Goal: Task Accomplishment & Management: Use online tool/utility

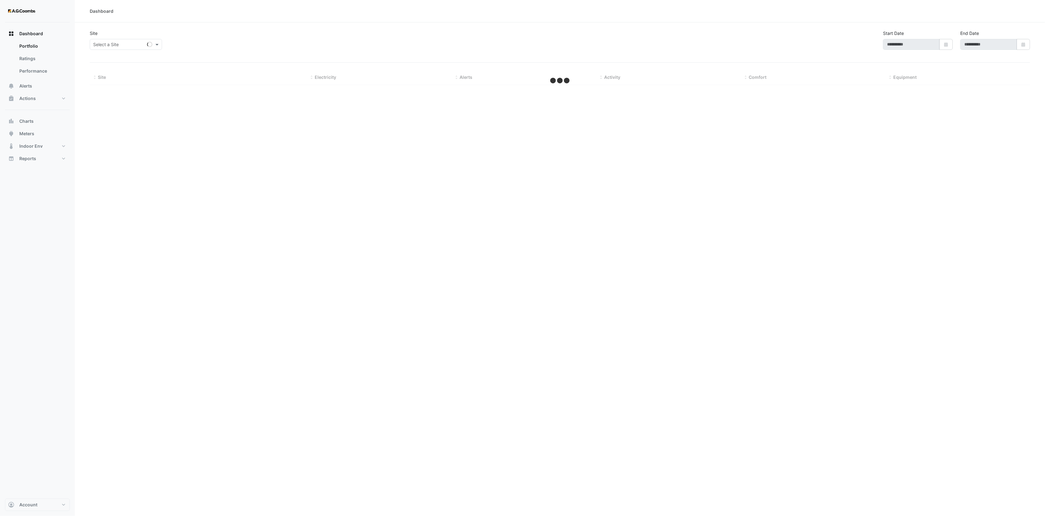
type input "**********"
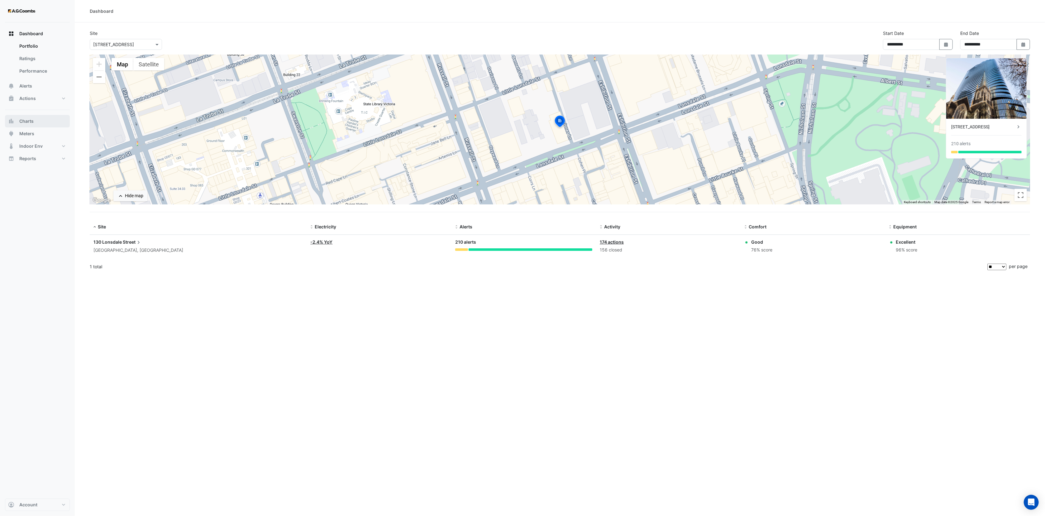
click at [39, 121] on button "Charts" at bounding box center [37, 121] width 65 height 12
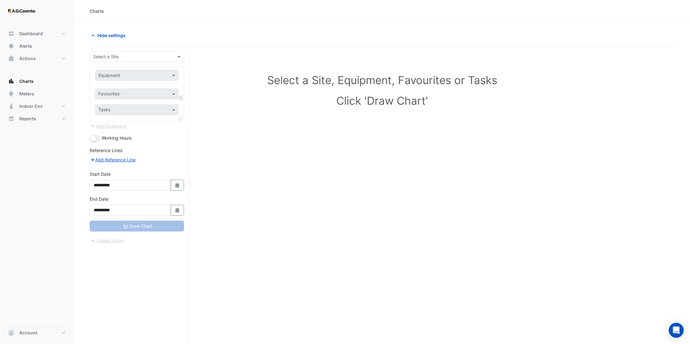
click at [120, 50] on div "**********" at bounding box center [140, 206] width 100 height 321
click at [119, 54] on input "text" at bounding box center [130, 57] width 75 height 7
click at [123, 67] on span "[STREET_ADDRESS]" at bounding box center [115, 69] width 41 height 5
click at [129, 77] on input "text" at bounding box center [130, 75] width 64 height 7
type input "*******"
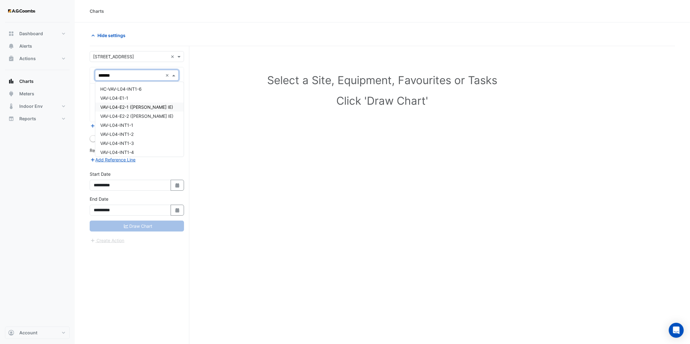
click at [150, 105] on span "VAV-L04-E2-1 ([PERSON_NAME] IE)" at bounding box center [136, 106] width 73 height 5
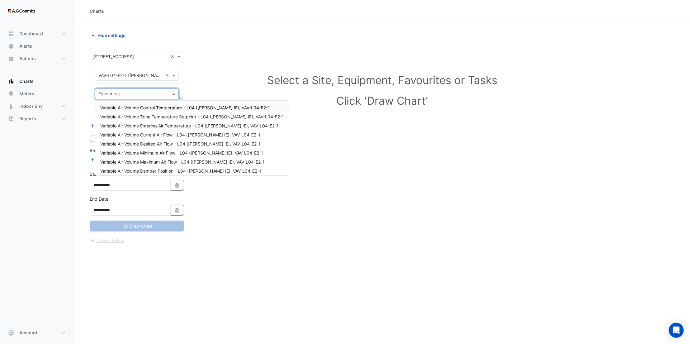
click at [129, 93] on input "text" at bounding box center [133, 94] width 70 height 7
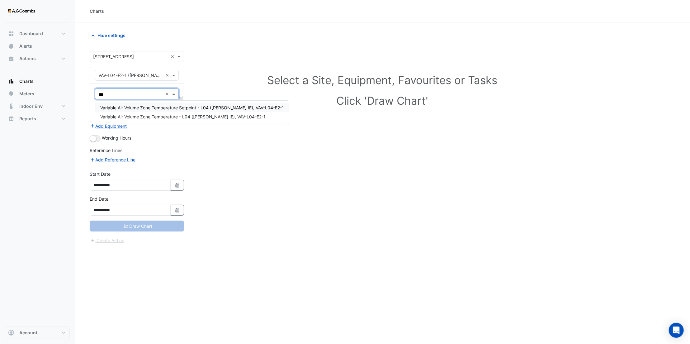
type input "****"
click at [154, 115] on span "Variable Air Volume Zone Temperature - L04 ([PERSON_NAME] IE), VAV-L04-E2-1" at bounding box center [182, 116] width 165 height 5
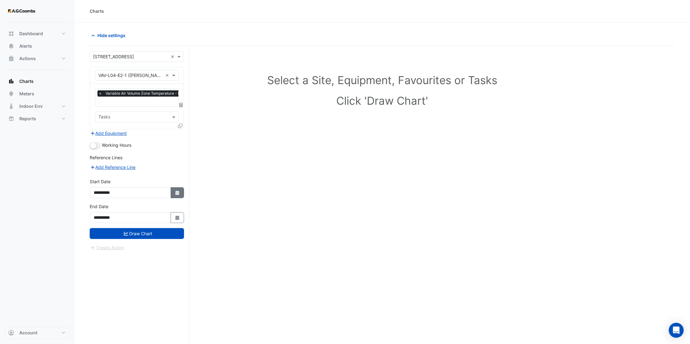
click at [178, 194] on fa-icon "Select Date" at bounding box center [178, 192] width 6 height 5
select select "*"
select select "****"
click at [121, 109] on select "*** *** *** *** *** *** *** *** ***" at bounding box center [119, 109] width 24 height 9
select select "*"
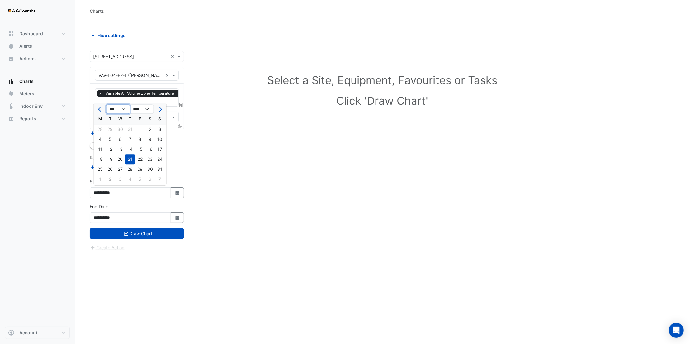
click at [107, 105] on select "*** *** *** *** *** *** *** *** ***" at bounding box center [119, 109] width 24 height 9
click at [142, 138] on div "6" at bounding box center [140, 139] width 10 height 10
type input "**********"
click at [180, 216] on button "Select Date" at bounding box center [178, 217] width 14 height 11
click at [124, 134] on select "*** *** *** *** *** *** ***" at bounding box center [119, 134] width 24 height 9
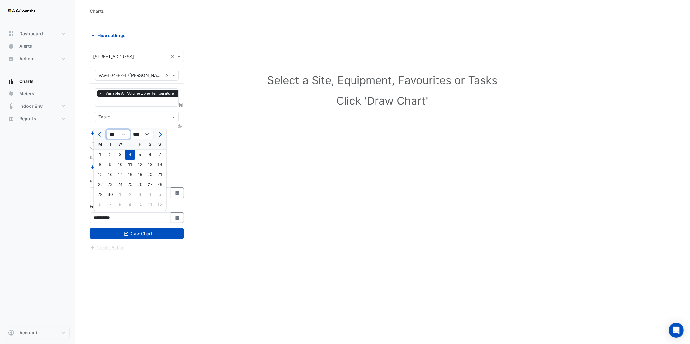
select select "*"
click at [107, 130] on select "*** *** *** *** *** *** ***" at bounding box center [119, 134] width 24 height 9
click at [110, 173] on div "10" at bounding box center [110, 174] width 10 height 10
type input "**********"
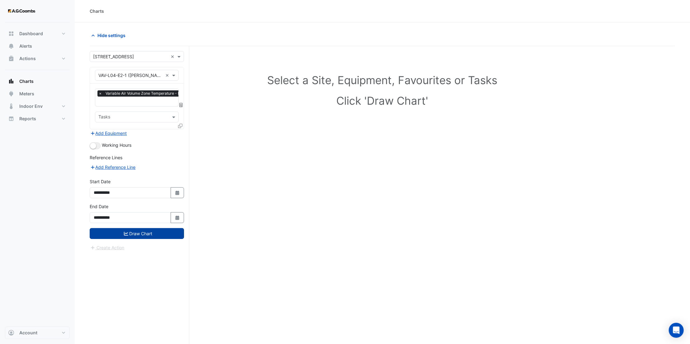
click at [155, 237] on button "Draw Chart" at bounding box center [137, 233] width 94 height 11
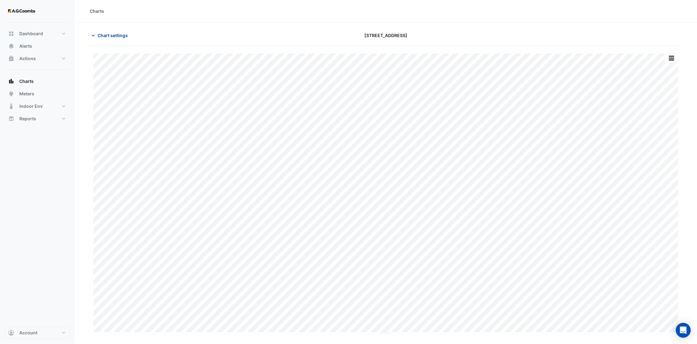
click at [109, 33] on span "Chart settings" at bounding box center [112, 35] width 30 height 7
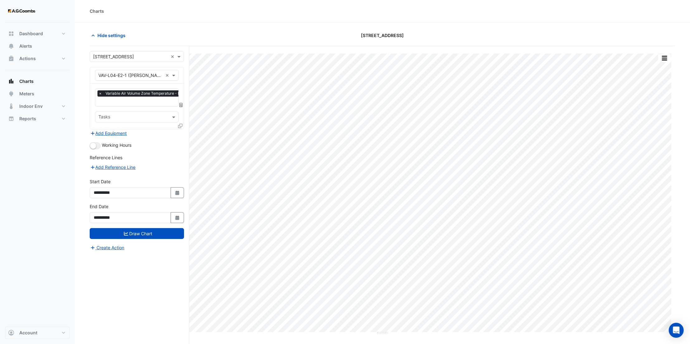
click at [179, 125] on icon at bounding box center [180, 126] width 4 height 4
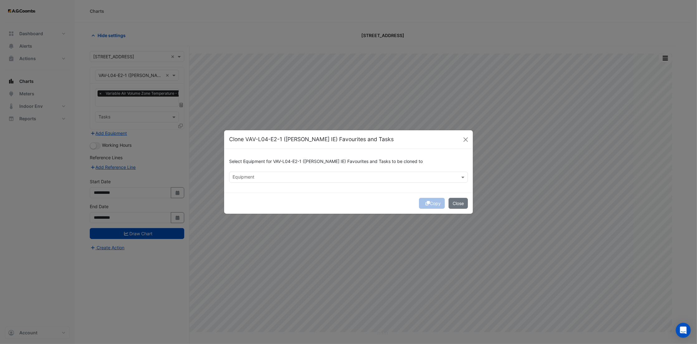
click at [262, 173] on div "Equipment" at bounding box center [343, 177] width 228 height 10
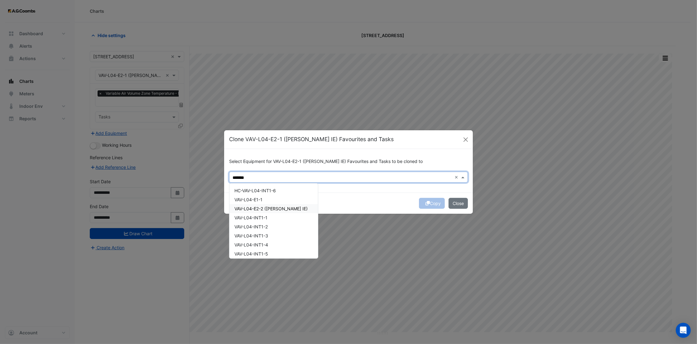
click at [269, 208] on span "VAV-L04-E2-2 ([PERSON_NAME] IE)" at bounding box center [270, 208] width 73 height 5
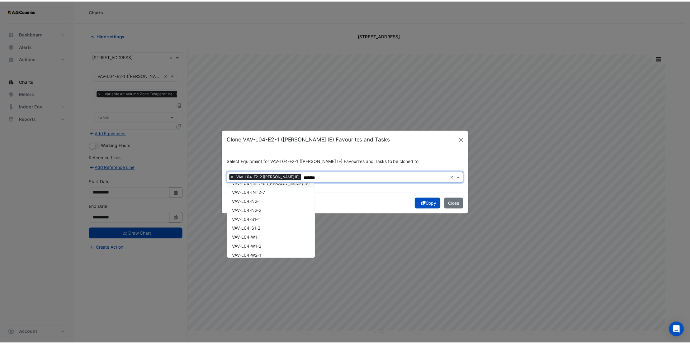
scroll to position [147, 0]
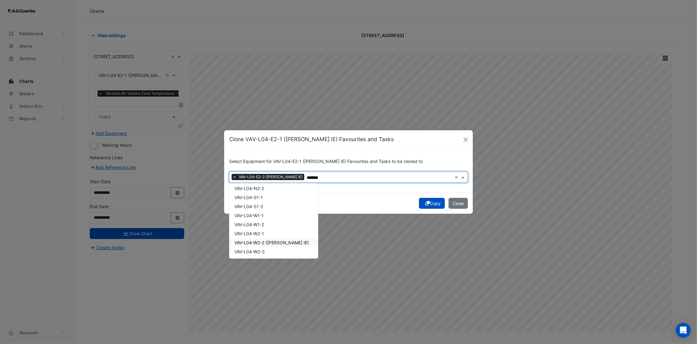
click at [284, 240] on span "VAV-L04-W2-2 ([PERSON_NAME] IE)" at bounding box center [271, 242] width 74 height 5
type input "*******"
click at [428, 205] on div "Copy Close" at bounding box center [348, 203] width 249 height 21
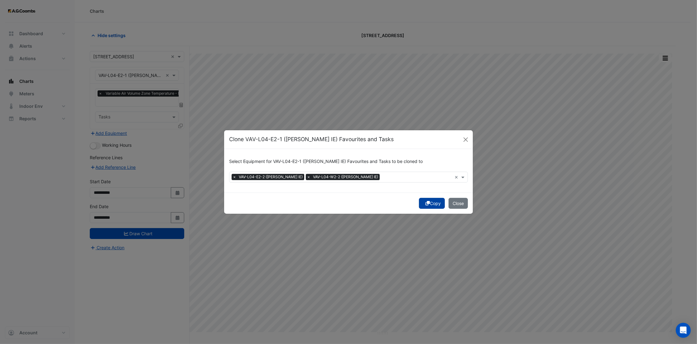
click at [428, 204] on button "Copy" at bounding box center [432, 203] width 26 height 11
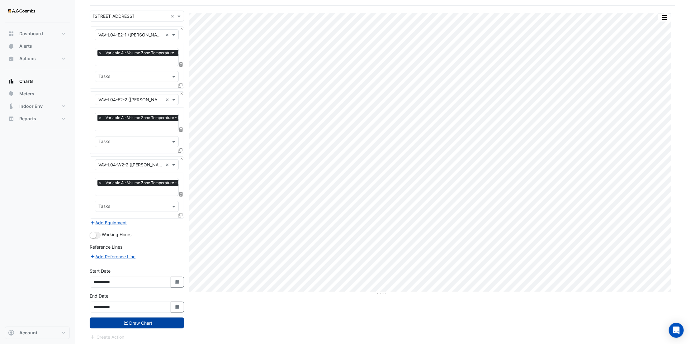
click at [144, 324] on button "Draw Chart" at bounding box center [137, 322] width 94 height 11
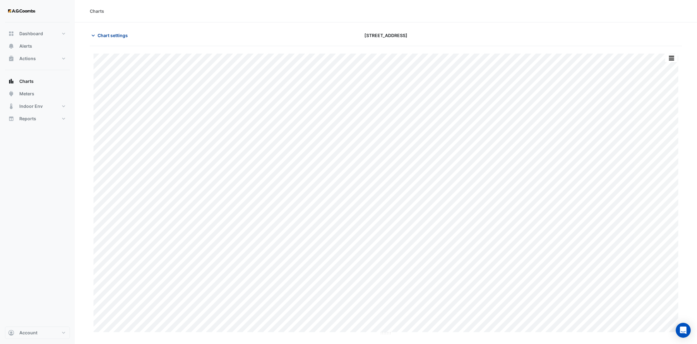
click at [120, 34] on span "Chart settings" at bounding box center [112, 35] width 30 height 7
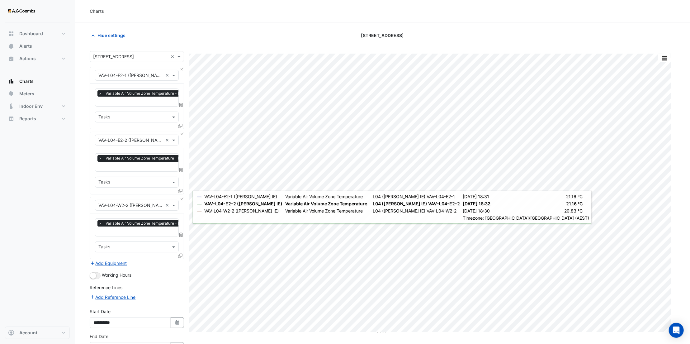
click at [183, 200] on div "Equipment × VAV-L04-W2-2 ([PERSON_NAME] IE) ×" at bounding box center [137, 205] width 94 height 16
click at [182, 199] on button "Close" at bounding box center [182, 199] width 4 height 4
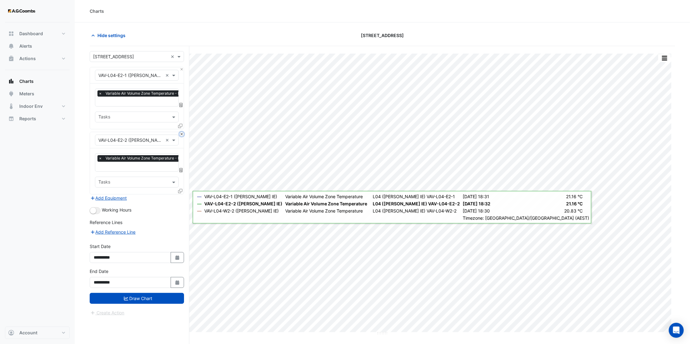
click at [181, 133] on button "Close" at bounding box center [182, 134] width 4 height 4
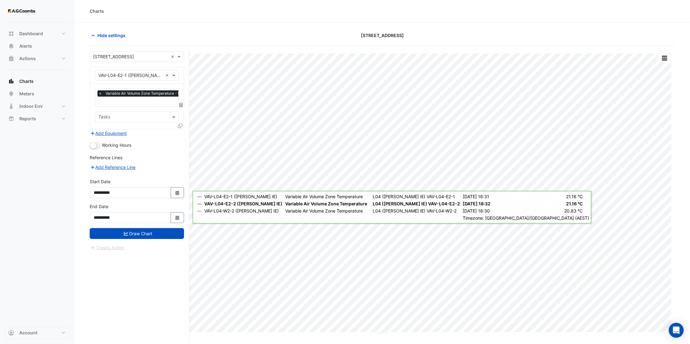
click at [182, 126] on icon at bounding box center [180, 126] width 4 height 4
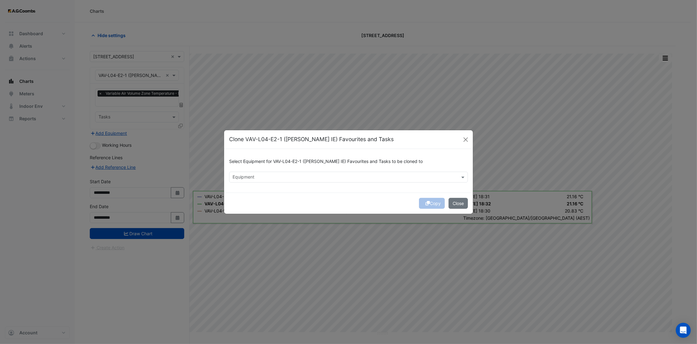
click at [253, 172] on div "Equipment" at bounding box center [343, 177] width 228 height 10
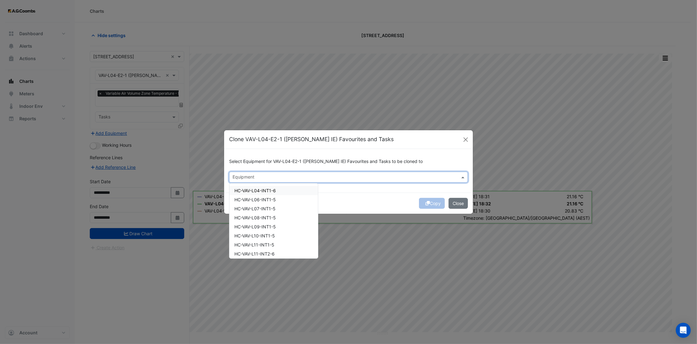
type input "*"
click at [279, 200] on span "VAV-L06-E1-1 ([PERSON_NAME] IE)" at bounding box center [270, 199] width 73 height 5
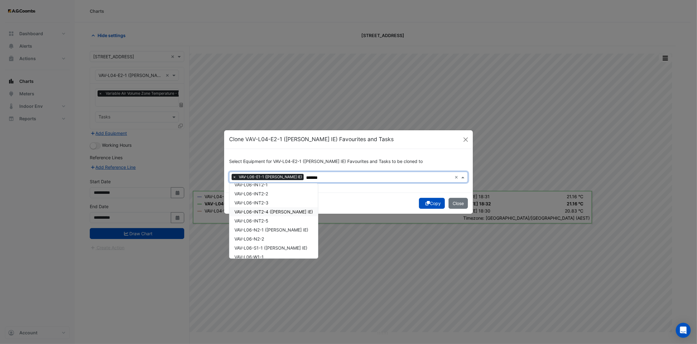
click at [279, 212] on span "VAV-L06-INT2-4 ([PERSON_NAME] IE)" at bounding box center [273, 211] width 78 height 5
click at [277, 231] on span "VAV-L06-N2-1 ([PERSON_NAME] IE)" at bounding box center [271, 229] width 74 height 5
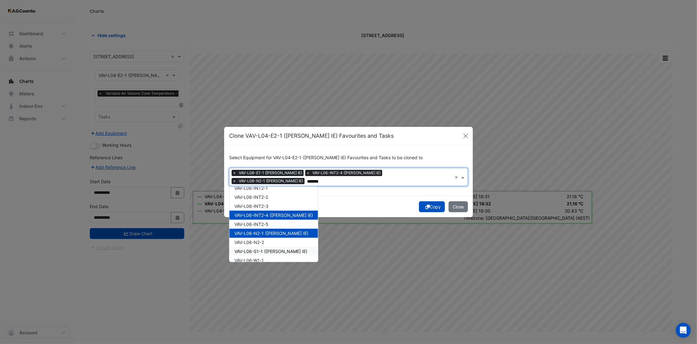
click at [278, 249] on span "VAV-L06-S1-1 ([PERSON_NAME] IE)" at bounding box center [270, 251] width 73 height 5
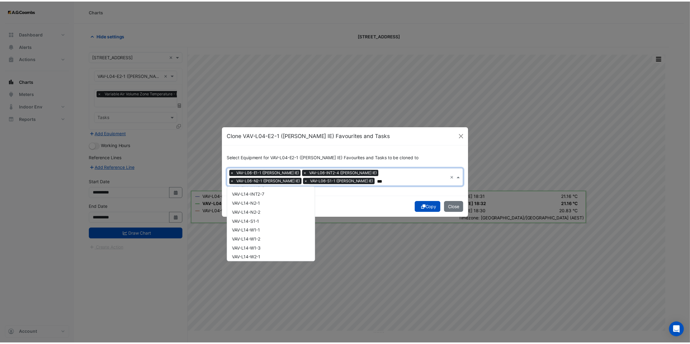
scroll to position [2330, 0]
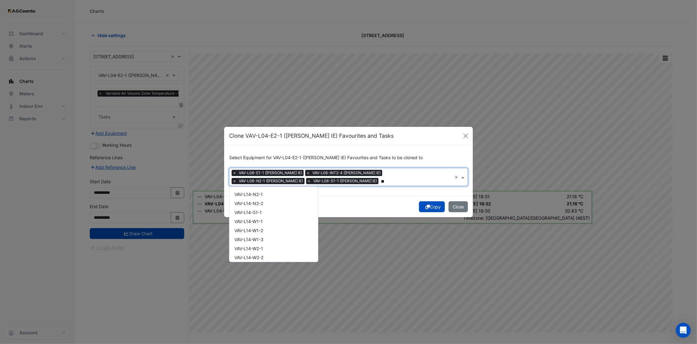
type input "*"
click at [430, 205] on button "Copy" at bounding box center [432, 206] width 26 height 11
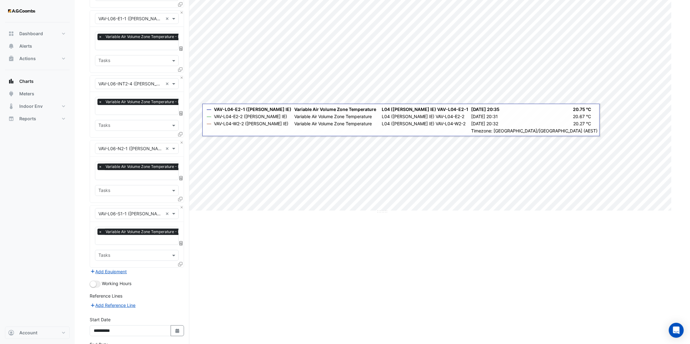
scroll to position [170, 0]
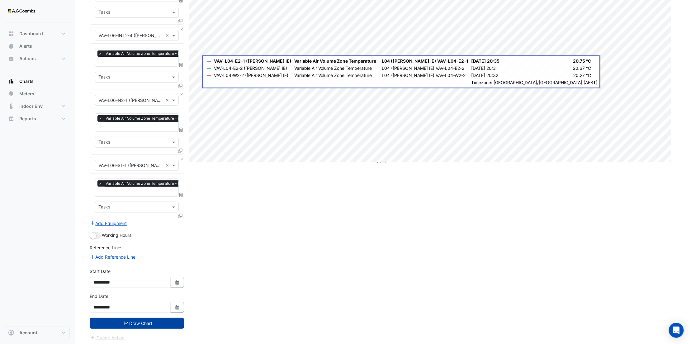
click at [159, 320] on button "Draw Chart" at bounding box center [137, 323] width 94 height 11
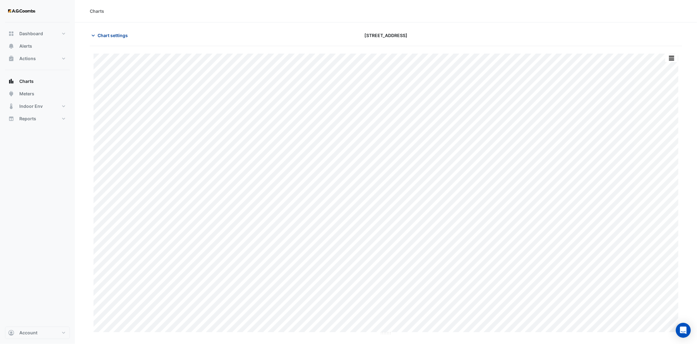
click at [124, 34] on span "Chart settings" at bounding box center [112, 35] width 30 height 7
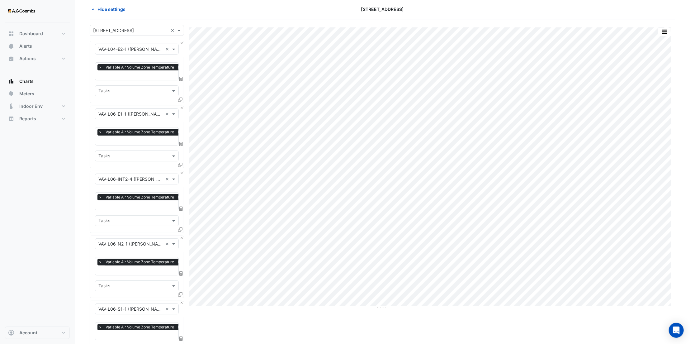
scroll to position [83, 0]
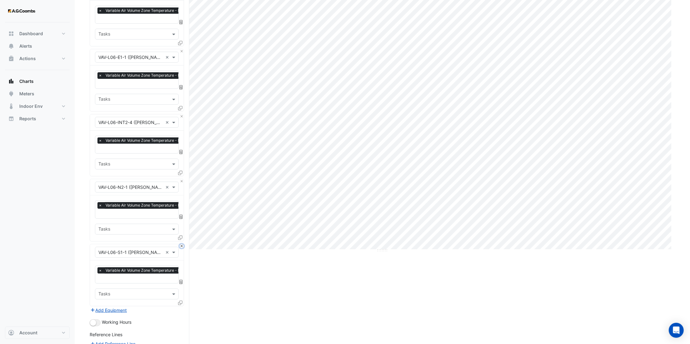
click at [181, 244] on button "Close" at bounding box center [182, 246] width 4 height 4
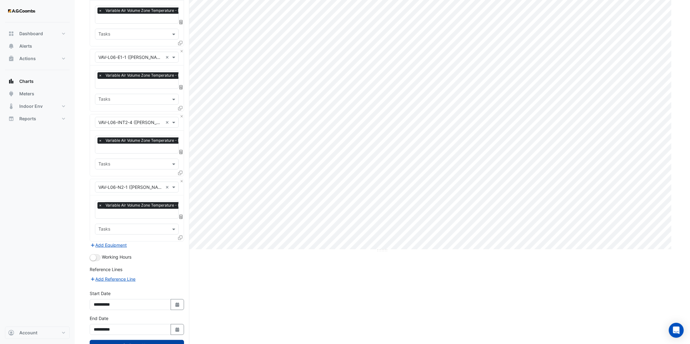
click at [156, 341] on button "Draw Chart" at bounding box center [137, 345] width 94 height 11
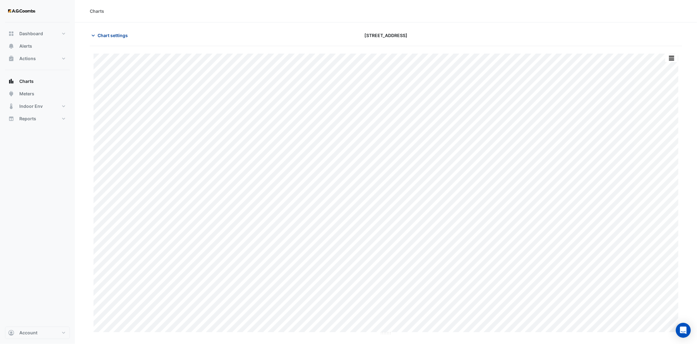
click at [117, 36] on span "Chart settings" at bounding box center [112, 35] width 30 height 7
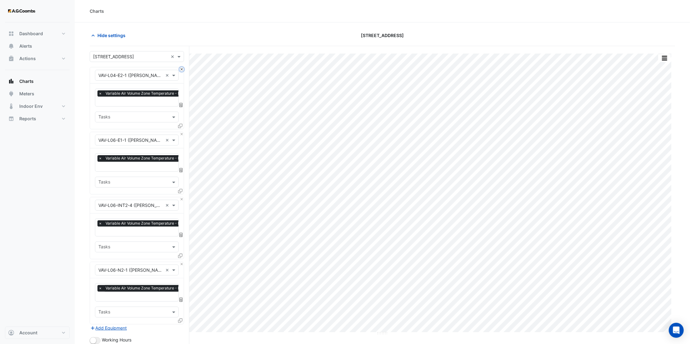
click at [180, 69] on button "Close" at bounding box center [182, 69] width 4 height 4
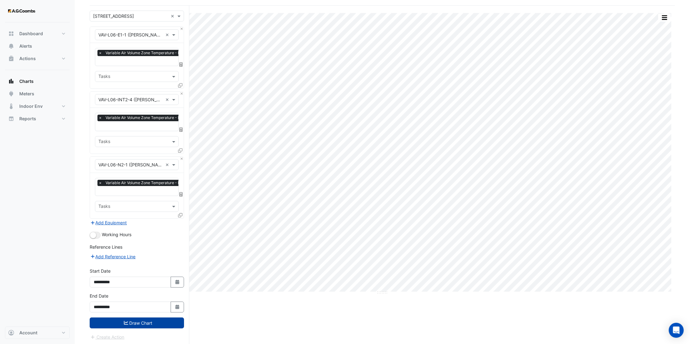
click at [166, 322] on button "Draw Chart" at bounding box center [137, 322] width 94 height 11
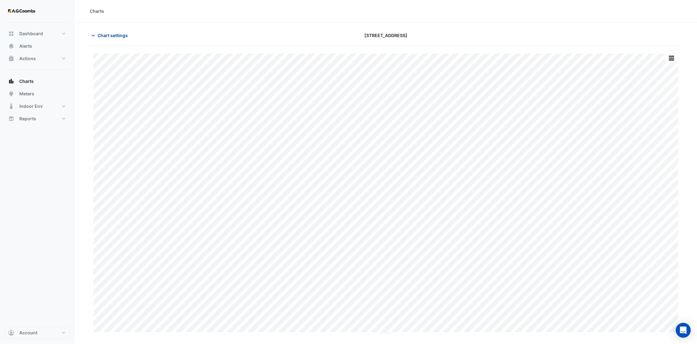
click at [123, 35] on span "Chart settings" at bounding box center [112, 35] width 30 height 7
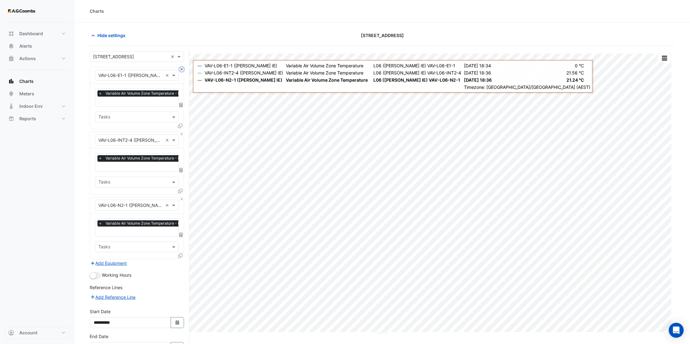
click at [181, 70] on button "Close" at bounding box center [182, 69] width 4 height 4
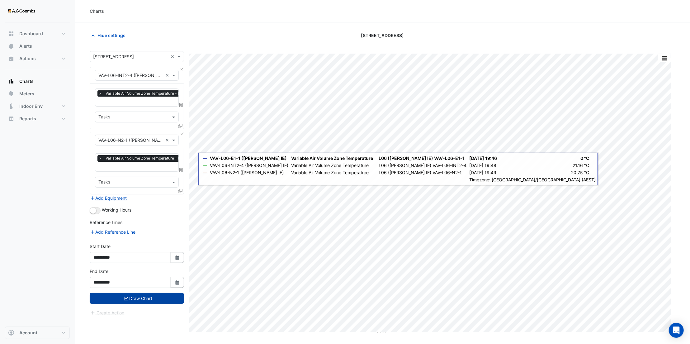
click at [152, 296] on button "Draw Chart" at bounding box center [137, 298] width 94 height 11
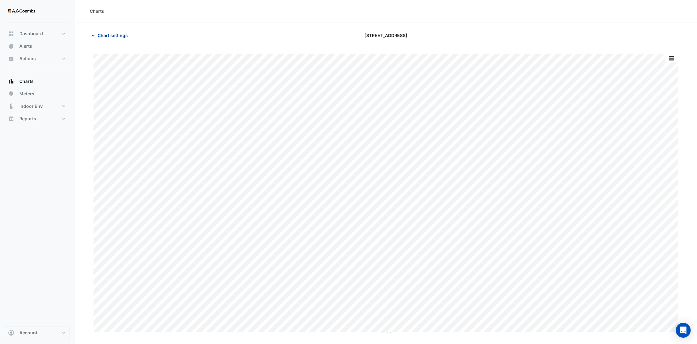
click at [122, 36] on span "Chart settings" at bounding box center [112, 35] width 30 height 7
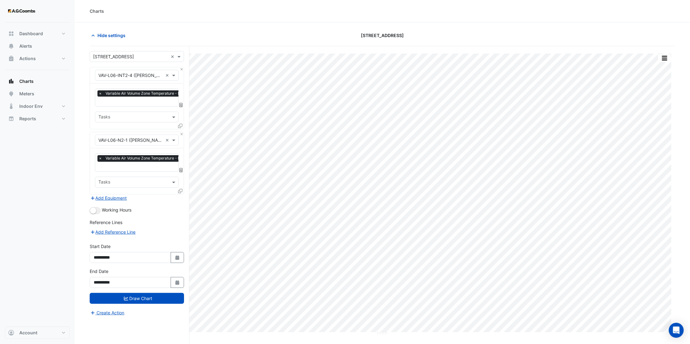
click at [182, 191] on icon at bounding box center [180, 191] width 4 height 4
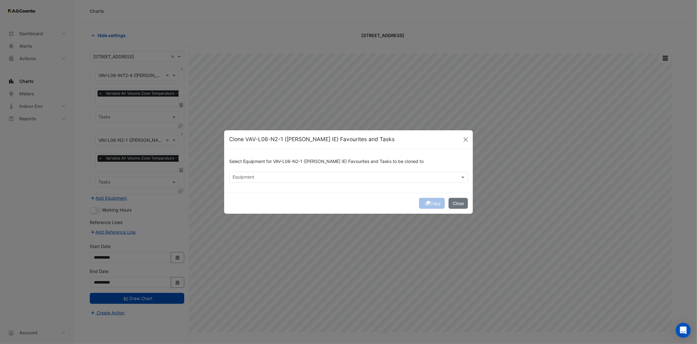
click at [241, 174] on input "text" at bounding box center [344, 177] width 225 height 7
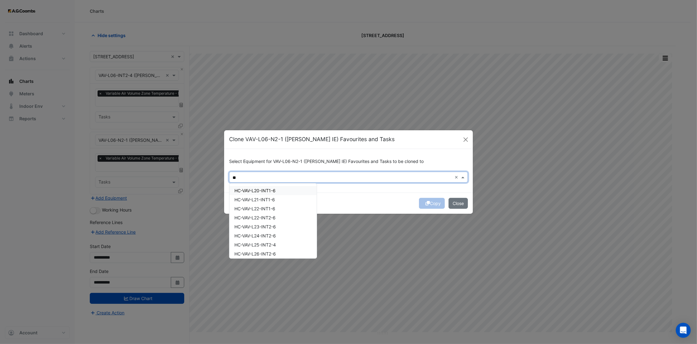
type input "*"
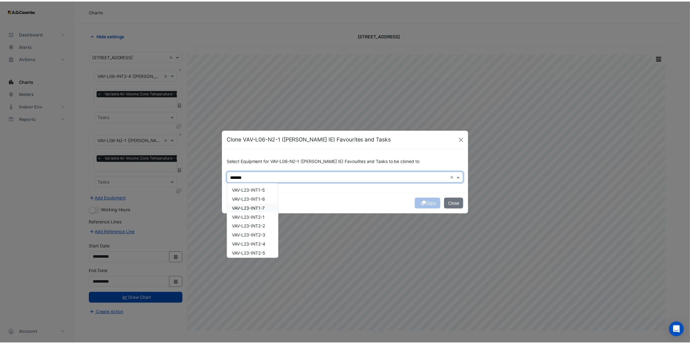
scroll to position [83, 0]
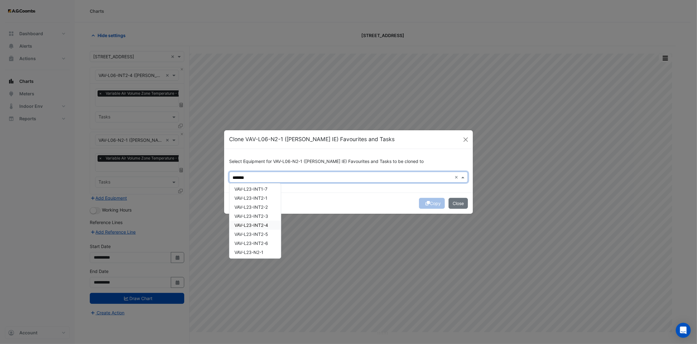
click at [273, 221] on div "VAV-L23-INT2-4" at bounding box center [254, 225] width 51 height 9
click at [264, 252] on div "VAV-L23-N2-1" at bounding box center [254, 252] width 51 height 9
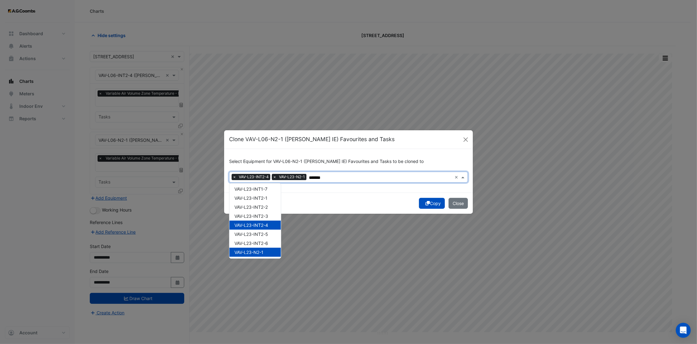
type input "*******"
click at [434, 202] on button "Copy" at bounding box center [432, 203] width 26 height 11
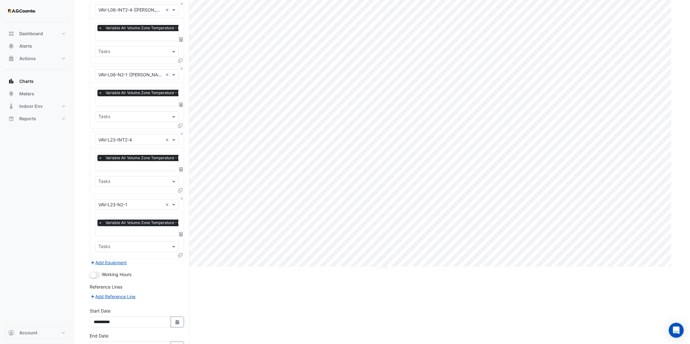
scroll to position [105, 0]
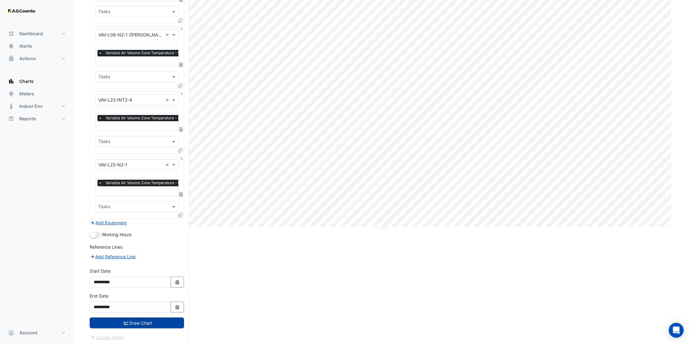
click at [145, 324] on button "Draw Chart" at bounding box center [137, 322] width 94 height 11
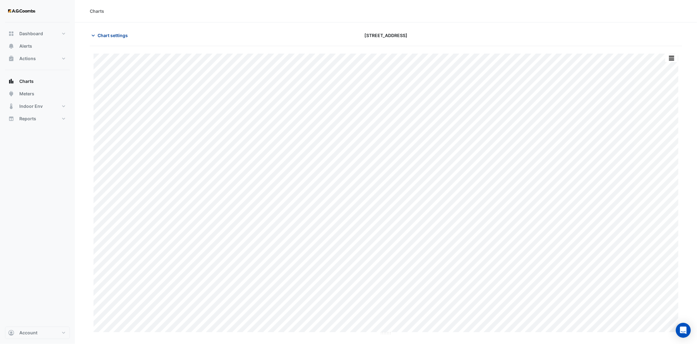
click at [117, 36] on span "Chart settings" at bounding box center [112, 35] width 30 height 7
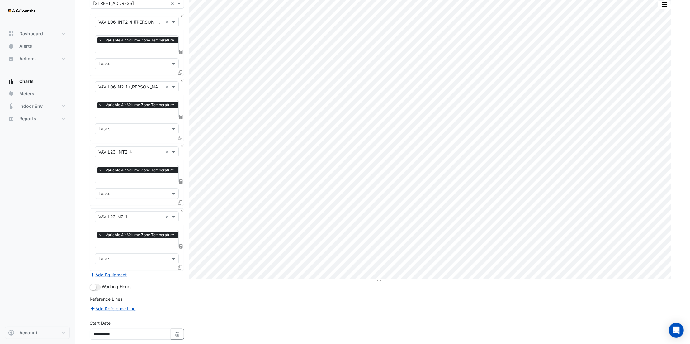
scroll to position [105, 0]
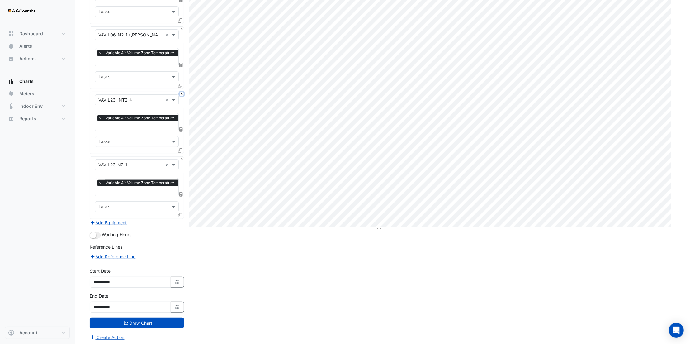
click at [183, 93] on button "Close" at bounding box center [182, 94] width 4 height 4
click at [181, 159] on button "Close" at bounding box center [182, 159] width 4 height 4
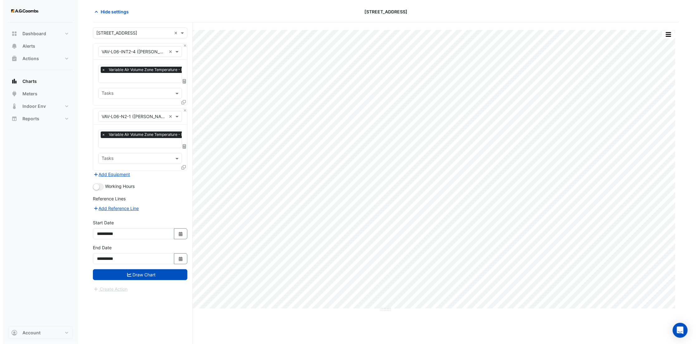
scroll to position [24, 0]
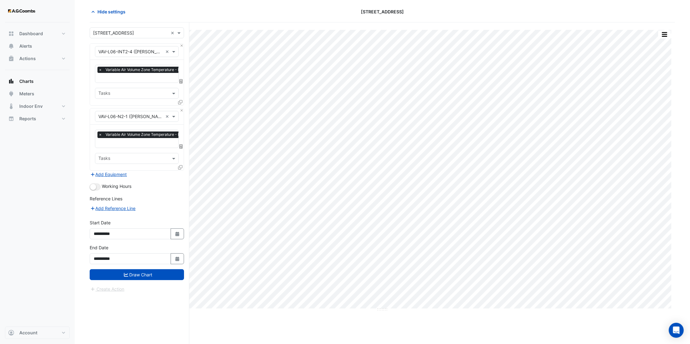
click at [179, 167] on icon at bounding box center [180, 167] width 4 height 4
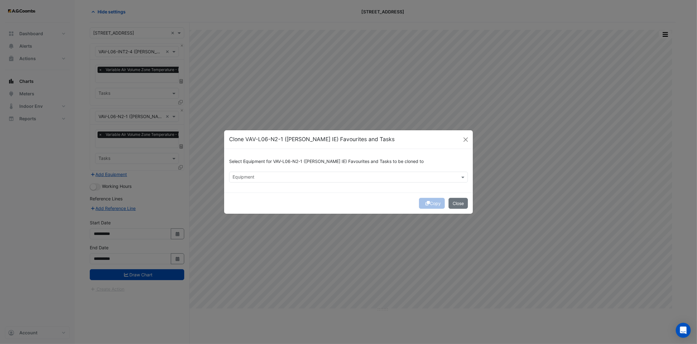
click at [259, 174] on input "text" at bounding box center [344, 177] width 225 height 7
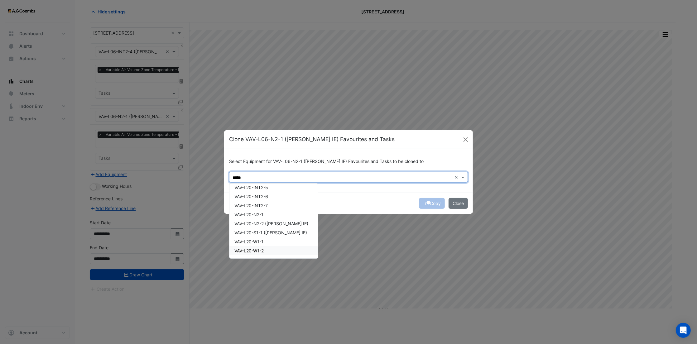
scroll to position [3530, 0]
click at [281, 235] on span "VAV-L20-N2-2 ([PERSON_NAME] IE)" at bounding box center [271, 237] width 74 height 5
click at [278, 224] on span "VAV-L20-INT1-1 ([PERSON_NAME] IE)" at bounding box center [272, 226] width 77 height 5
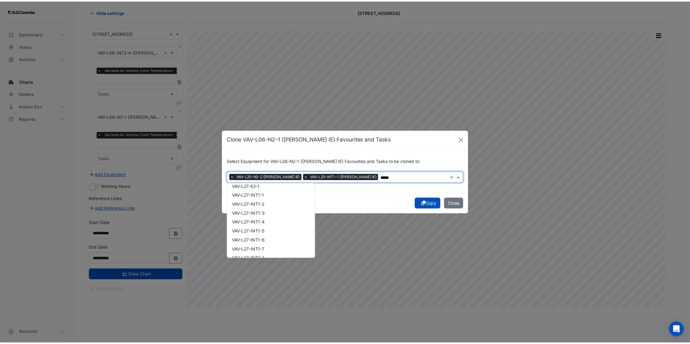
scroll to position [4984, 0]
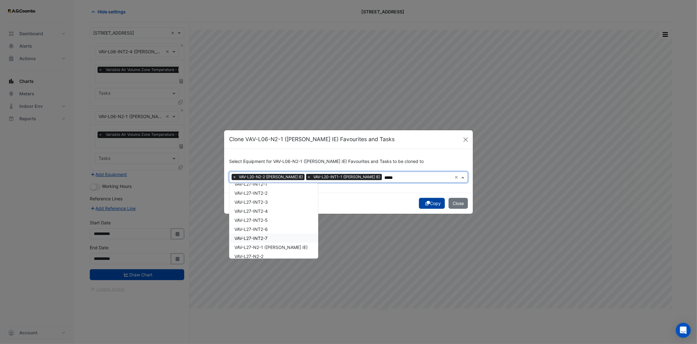
type input "*****"
click at [430, 205] on button "Copy" at bounding box center [432, 203] width 26 height 11
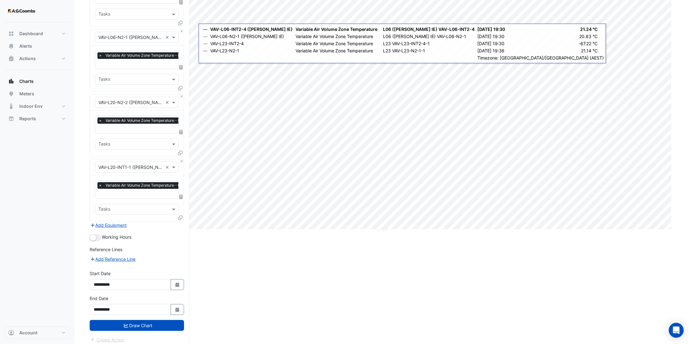
scroll to position [105, 0]
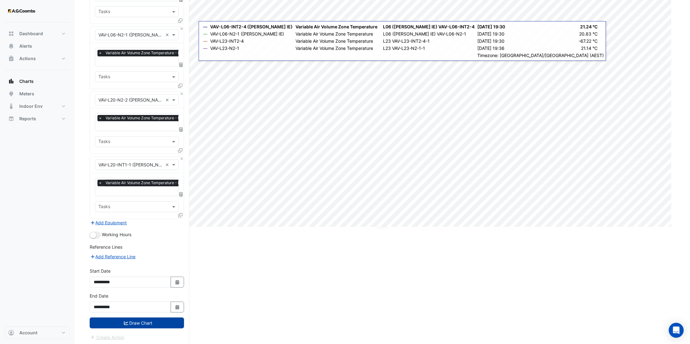
click at [152, 318] on button "Draw Chart" at bounding box center [137, 322] width 94 height 11
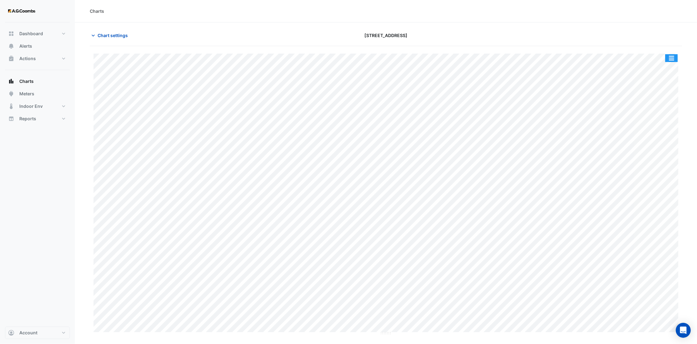
click at [674, 58] on button "button" at bounding box center [671, 58] width 12 height 8
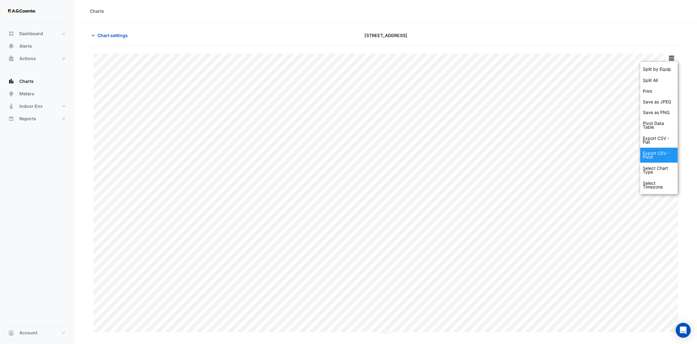
click at [669, 153] on div "Export CSV - Pivot" at bounding box center [658, 155] width 37 height 15
click at [667, 152] on div "Export CSV - Pivot" at bounding box center [658, 155] width 37 height 15
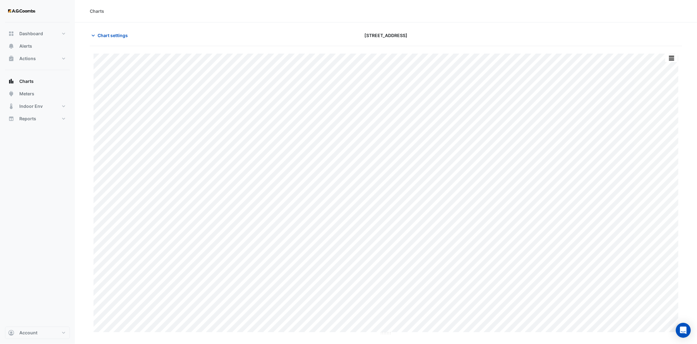
click at [570, 29] on section "Chart settings [STREET_ADDRESS] Split by Equip Split All Print Save as JPEG Sav…" at bounding box center [386, 178] width 622 height 313
click at [670, 56] on button "button" at bounding box center [671, 58] width 12 height 8
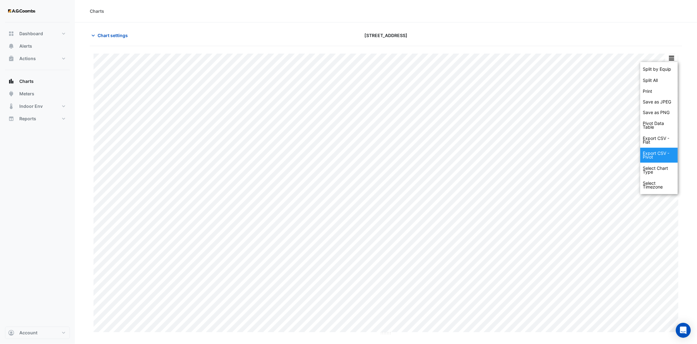
click at [666, 154] on div "Export CSV - Pivot" at bounding box center [658, 155] width 37 height 15
click at [661, 153] on div "Export CSV - Pivot" at bounding box center [658, 155] width 37 height 15
click at [657, 138] on div "Export CSV - Flat" at bounding box center [658, 140] width 37 height 15
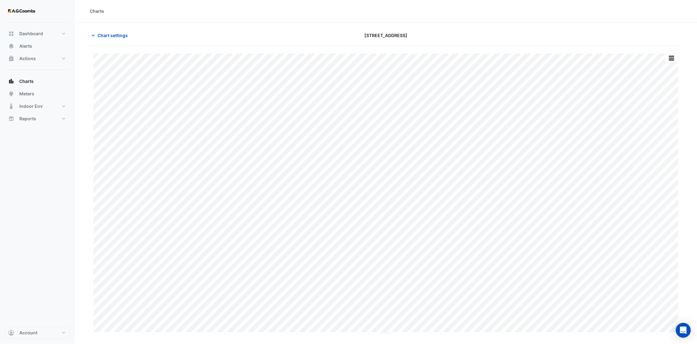
click at [684, 28] on section "Chart settings [STREET_ADDRESS] Split by Equip Split All Print Save as JPEG Sav…" at bounding box center [386, 178] width 622 height 313
click at [672, 60] on button "button" at bounding box center [671, 58] width 12 height 8
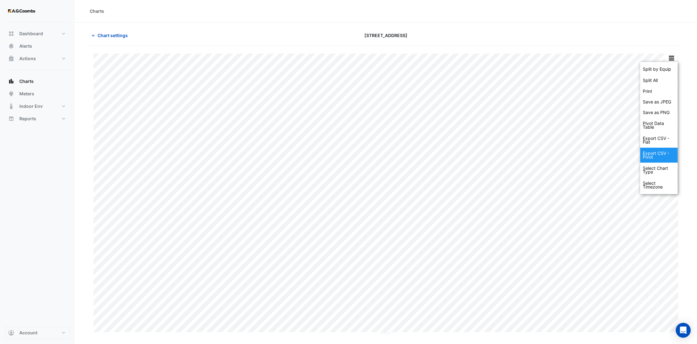
click at [666, 151] on div "Export CSV - Pivot" at bounding box center [658, 155] width 37 height 15
click at [654, 153] on div "Export CSV - Pivot" at bounding box center [658, 155] width 37 height 15
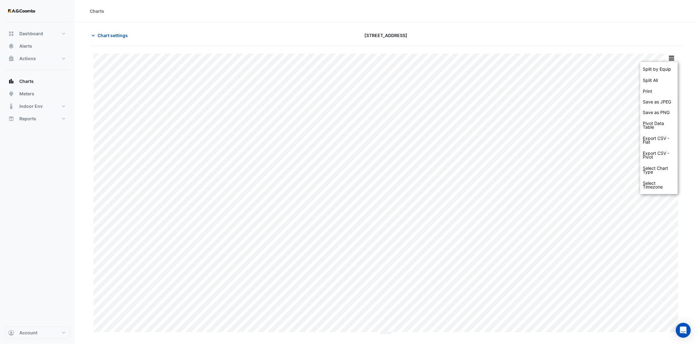
click at [568, 29] on section "Chart settings [STREET_ADDRESS] Split by Equip Split All Print Save as JPEG Sav…" at bounding box center [386, 178] width 622 height 313
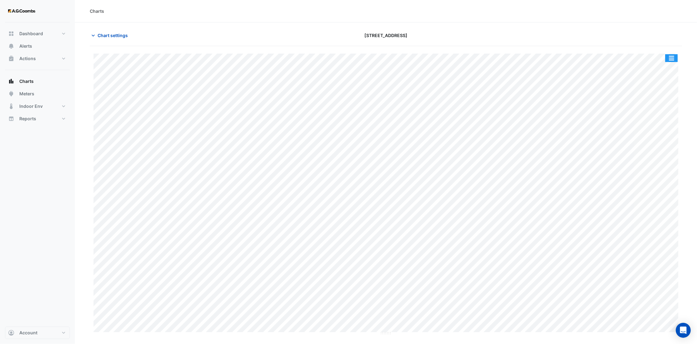
click at [669, 57] on button "button" at bounding box center [671, 58] width 12 height 8
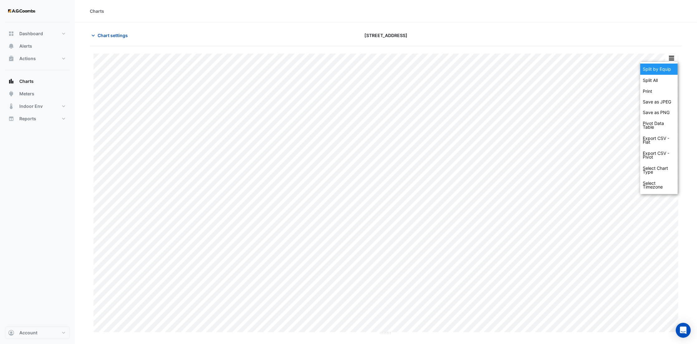
click at [661, 72] on div "Split by Equip" at bounding box center [658, 69] width 37 height 11
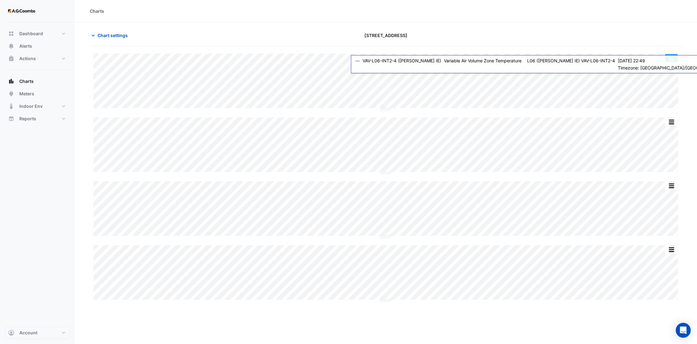
click at [671, 60] on button "button" at bounding box center [671, 58] width 12 height 8
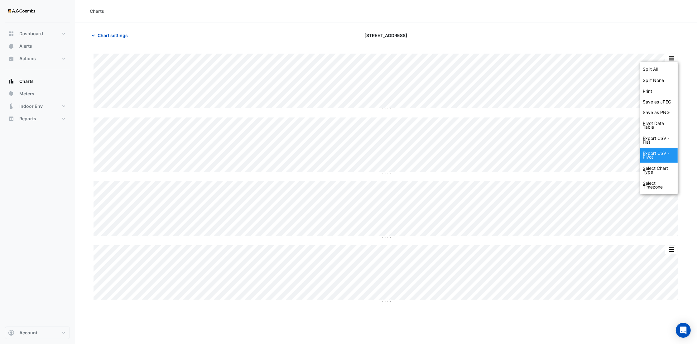
click at [671, 151] on div "Export CSV - Pivot" at bounding box center [658, 155] width 37 height 15
click at [693, 113] on section "Chart settings [STREET_ADDRESS] Split All Split None Print Save as JPEG Save as…" at bounding box center [386, 165] width 622 height 287
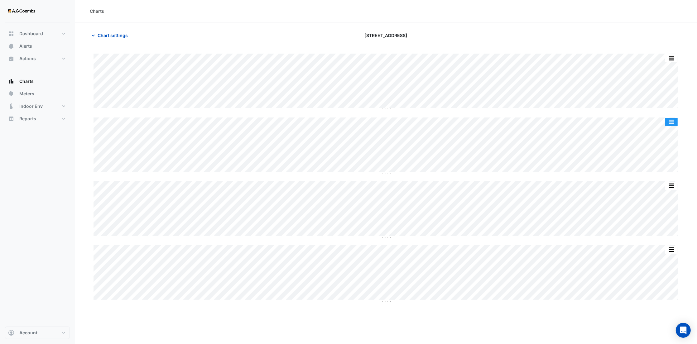
click at [672, 121] on button "button" at bounding box center [671, 122] width 12 height 8
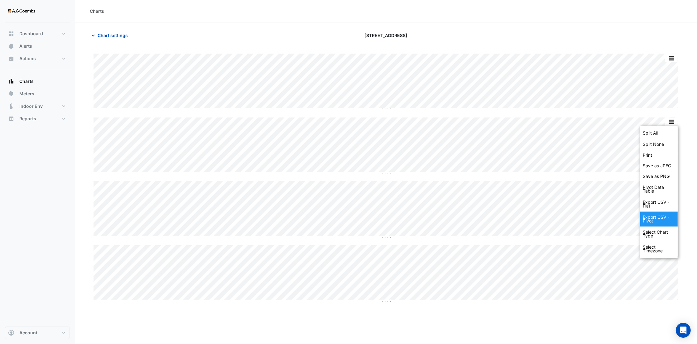
click at [660, 218] on div "Export CSV - Pivot" at bounding box center [658, 219] width 37 height 15
click at [692, 172] on section "Chart settings [STREET_ADDRESS] Split All Split None Print Save as JPEG Save as…" at bounding box center [386, 165] width 622 height 287
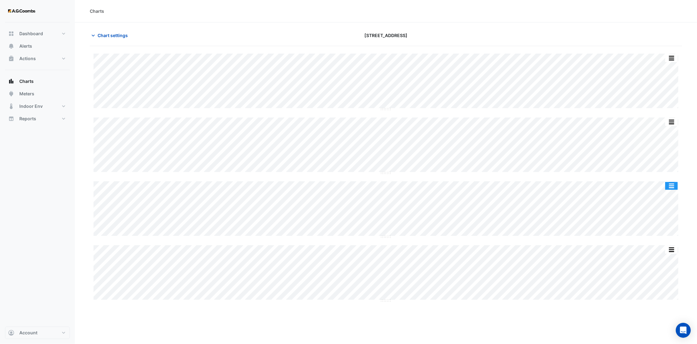
click at [671, 188] on button "button" at bounding box center [671, 186] width 12 height 8
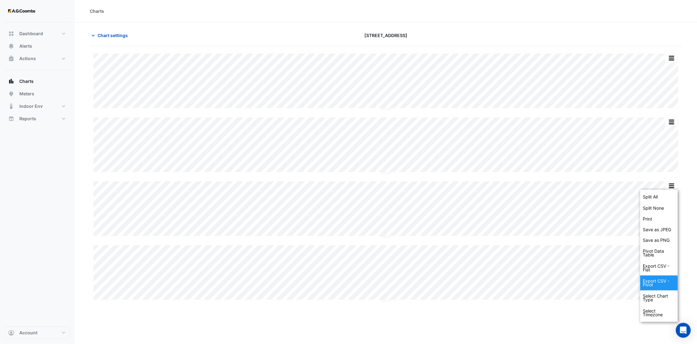
click at [662, 289] on div "Export CSV - Pivot" at bounding box center [658, 282] width 37 height 15
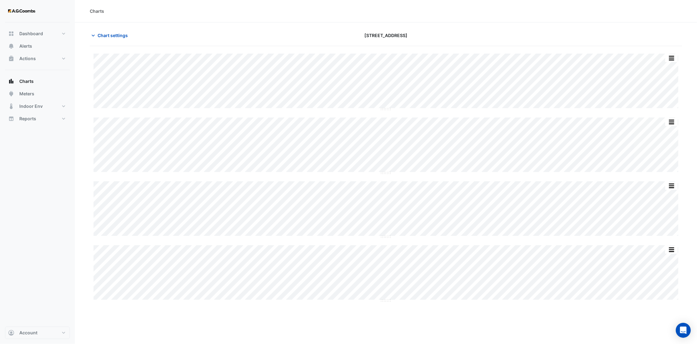
click at [697, 244] on html "Charts Chart settings [STREET_ADDRESS] Split All Split None Print Save as JPEG …" at bounding box center [348, 172] width 697 height 344
click at [668, 246] on button "button" at bounding box center [671, 250] width 12 height 8
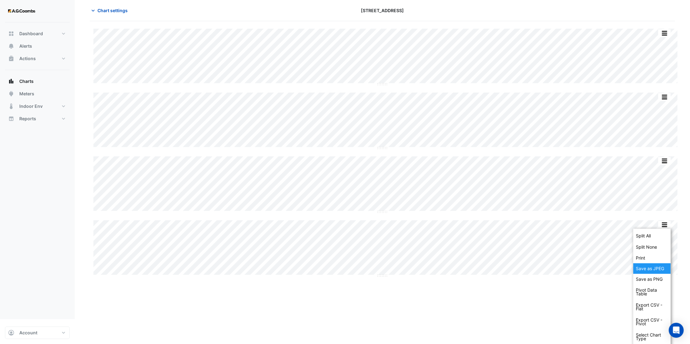
scroll to position [42, 0]
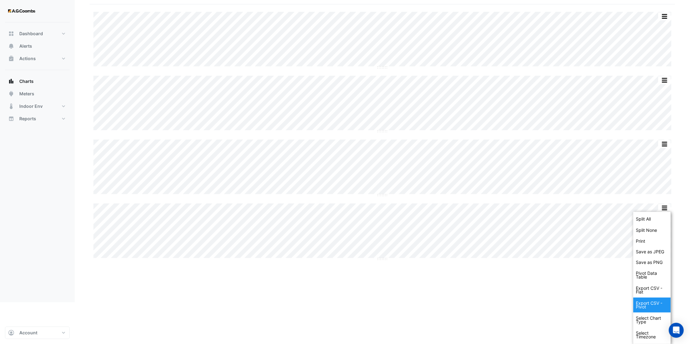
click at [653, 308] on div "Export CSV - Pivot" at bounding box center [652, 304] width 37 height 15
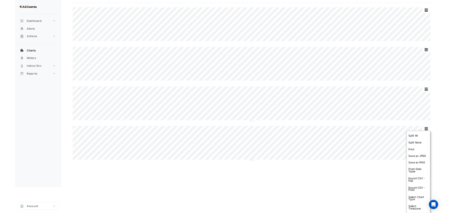
scroll to position [0, 0]
